Goal: Information Seeking & Learning: Learn about a topic

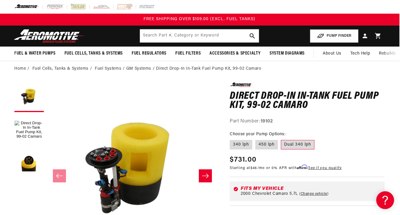
scroll to position [0, 8]
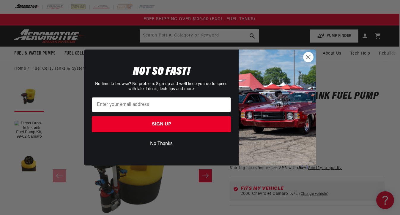
click at [155, 147] on button "No Thanks" at bounding box center [161, 143] width 139 height 11
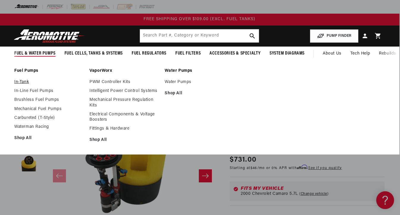
click at [23, 83] on link "In-Tank" at bounding box center [48, 82] width 69 height 5
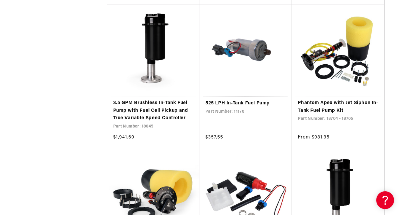
scroll to position [1005, 1]
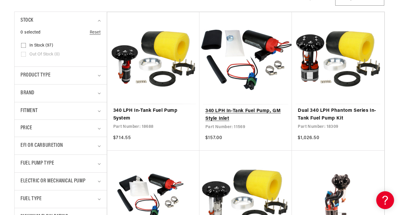
scroll to position [152, 1]
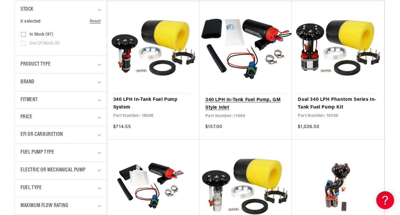
click at [229, 101] on link "340 LPH In-Tank Fuel Pump, GM Style Inlet" at bounding box center [245, 104] width 81 height 15
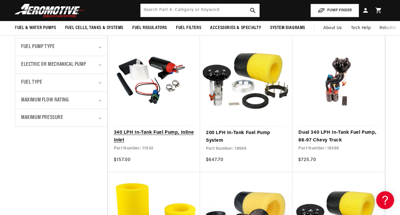
scroll to position [258, 0]
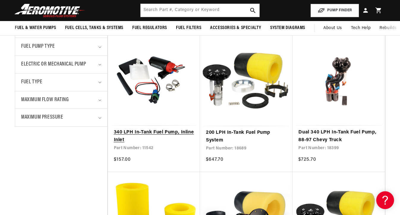
click at [152, 129] on link "340 LPH In-Tank Fuel Pump, Inline Inlet" at bounding box center [154, 136] width 80 height 15
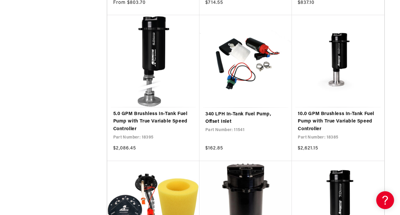
scroll to position [564, 1]
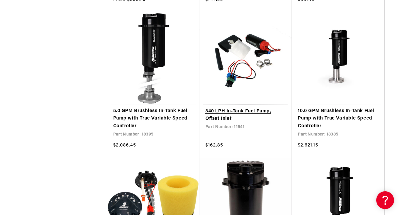
click at [225, 113] on link "340 LPH In-Tank Fuel Pump, Offset Inlet" at bounding box center [245, 115] width 81 height 15
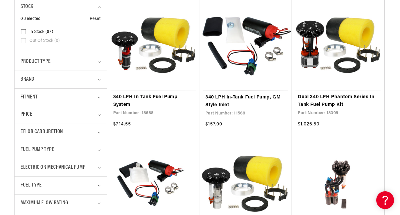
scroll to position [155, 1]
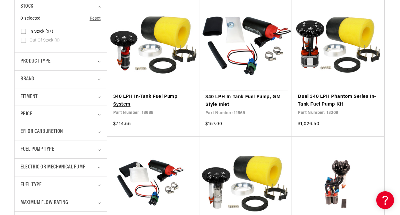
click at [171, 98] on link "340 LPH In-Tank Fuel Pump System" at bounding box center [153, 100] width 80 height 15
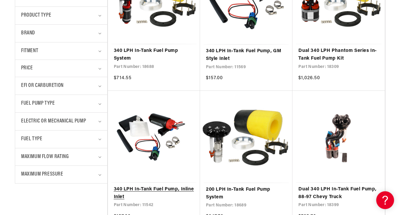
scroll to position [201, 0]
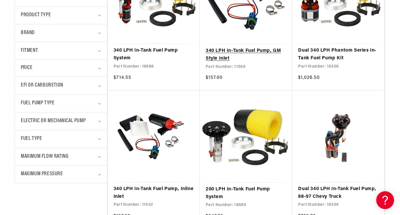
click at [226, 56] on link "340 LPH In-Tank Fuel Pump, GM Style Inlet" at bounding box center [246, 54] width 81 height 15
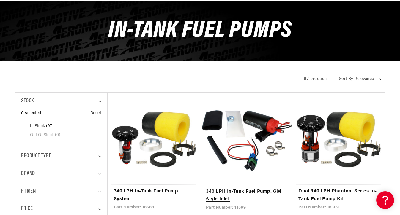
scroll to position [61, 0]
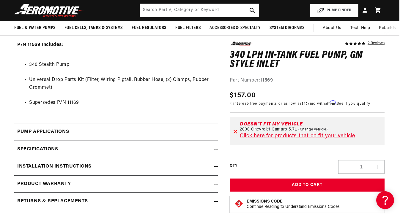
scroll to position [558, 0]
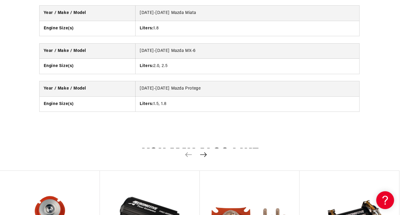
scroll to position [2420, 0]
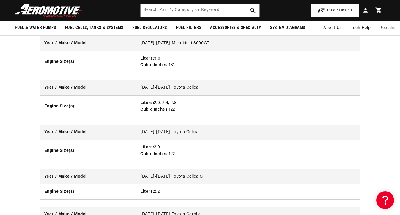
scroll to position [1368, 0]
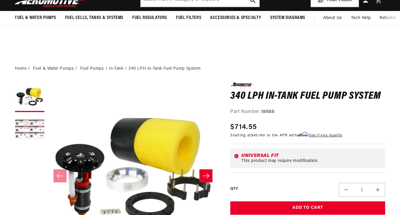
click at [34, 115] on button "Load image 2 in gallery view" at bounding box center [30, 130] width 30 height 30
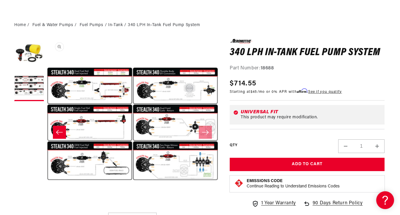
click at [47, 210] on button "Open media 2 in modal" at bounding box center [47, 210] width 0 height 0
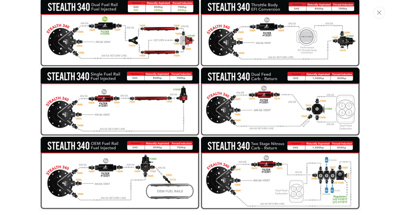
scroll to position [226, 0]
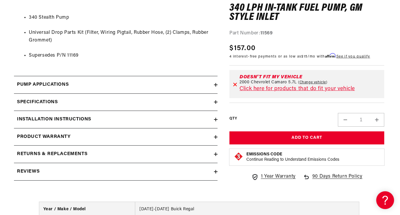
scroll to position [608, 1]
click at [163, 81] on div "Pump Applications" at bounding box center [114, 85] width 200 height 8
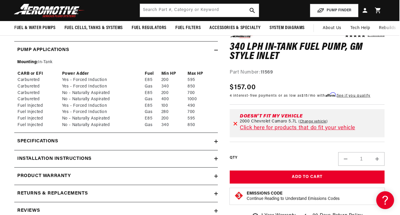
scroll to position [645, 1]
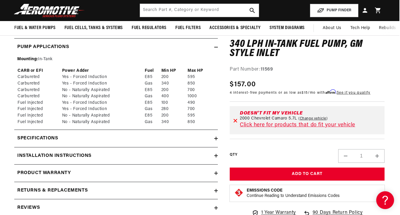
click at [189, 135] on div "Specifications" at bounding box center [114, 139] width 200 height 8
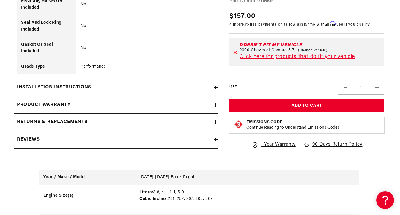
scroll to position [1205, 1]
click at [131, 84] on div "Installation Instructions" at bounding box center [114, 88] width 200 height 8
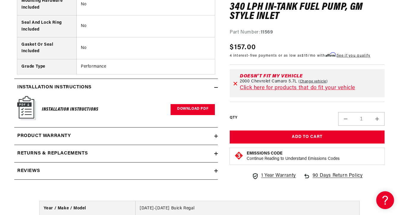
click at [179, 104] on link "Download PDF" at bounding box center [193, 109] width 44 height 11
